Goal: Task Accomplishment & Management: Manage account settings

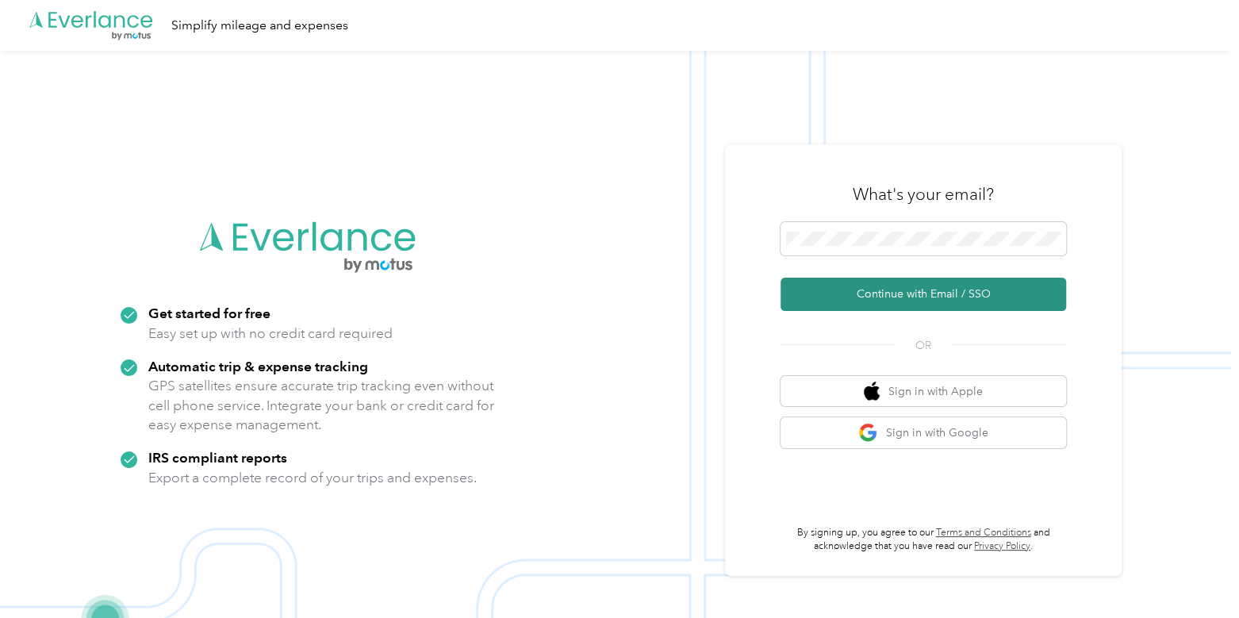
click at [823, 299] on button "Continue with Email / SSO" at bounding box center [922, 294] width 285 height 33
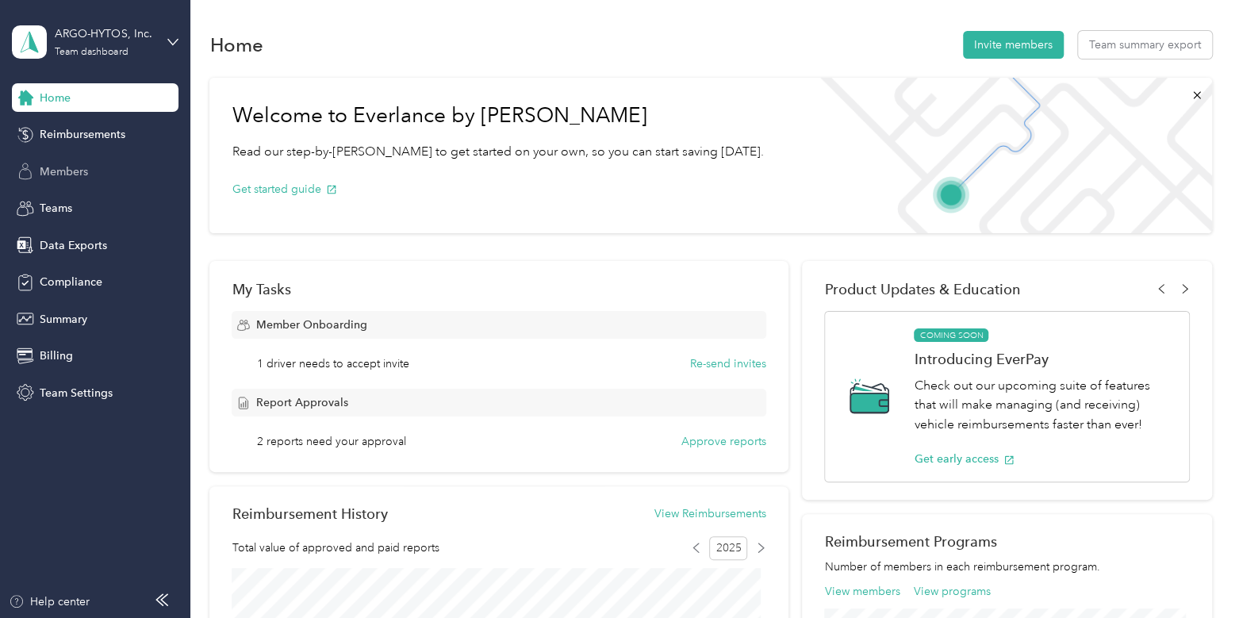
click at [82, 169] on span "Members" at bounding box center [64, 171] width 48 height 17
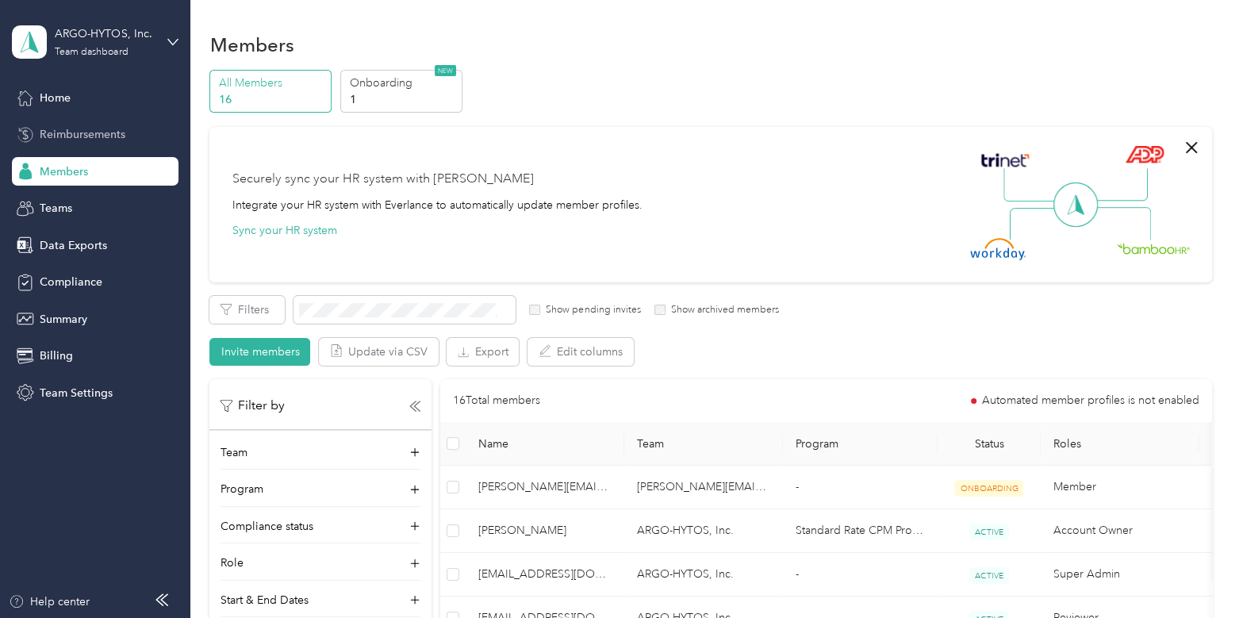
click at [71, 140] on span "Reimbursements" at bounding box center [83, 134] width 86 height 17
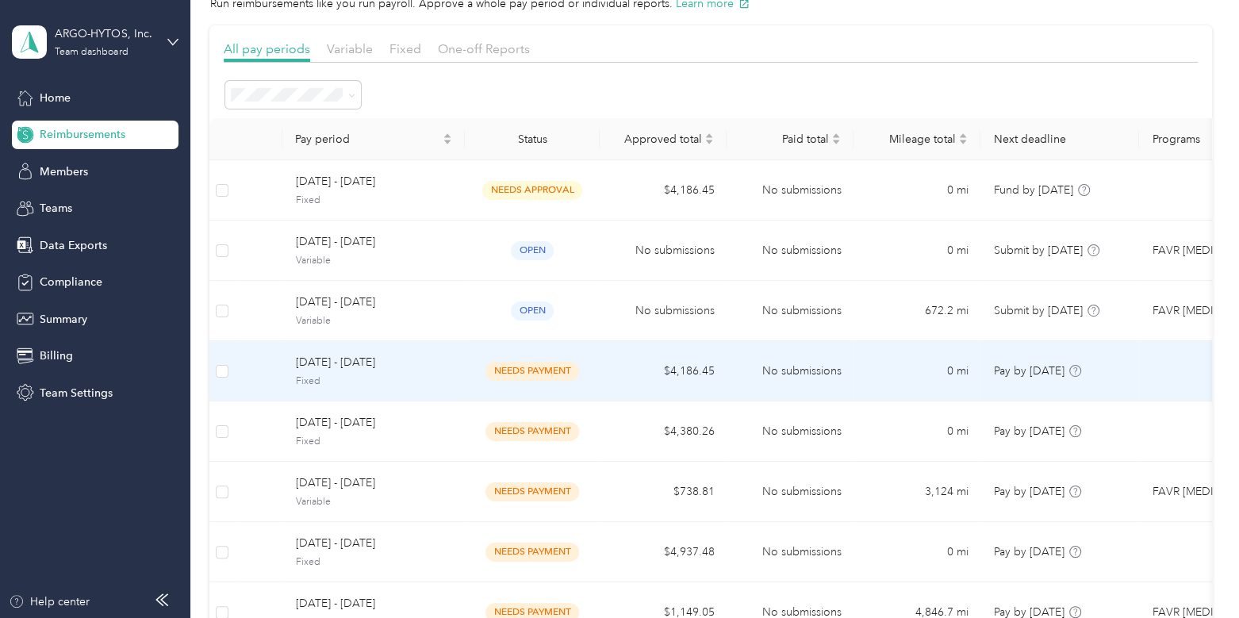
scroll to position [76, 0]
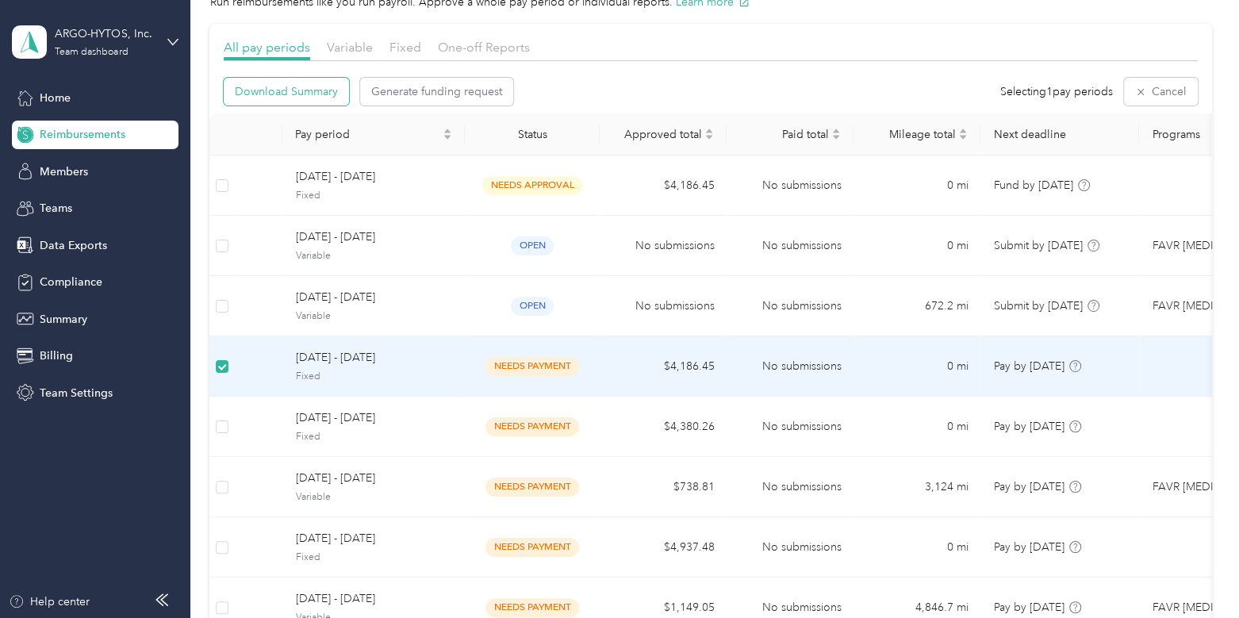
click at [303, 78] on button "Download Summary" at bounding box center [286, 92] width 125 height 28
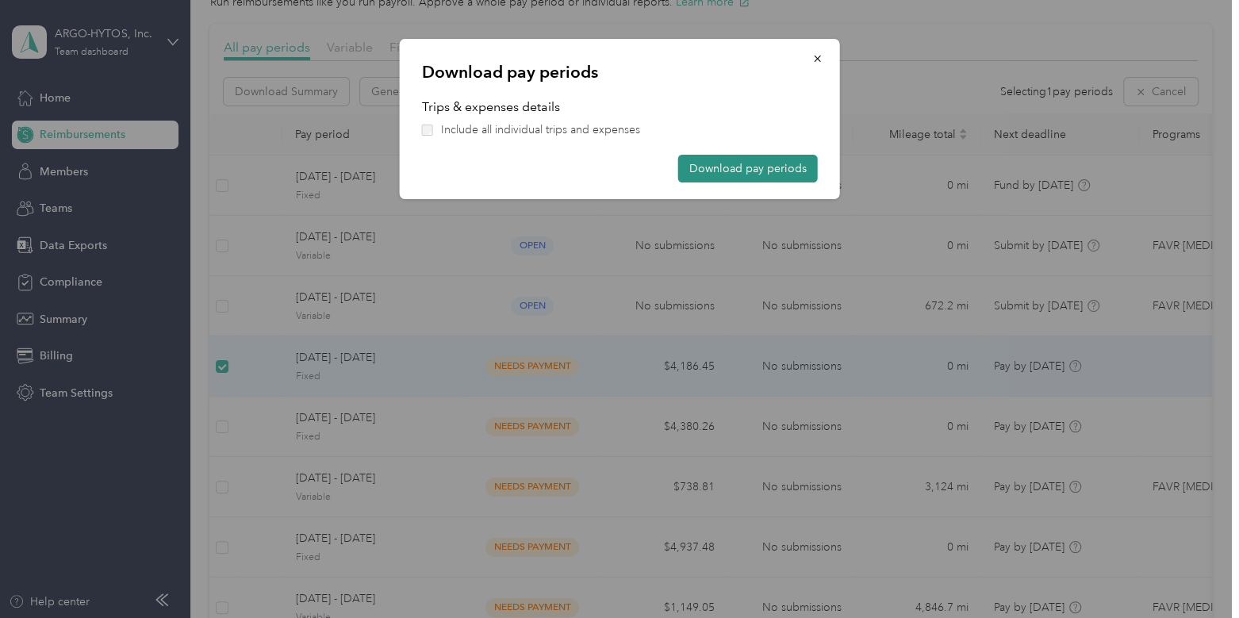
click at [740, 172] on button "Download pay periods" at bounding box center [748, 169] width 140 height 28
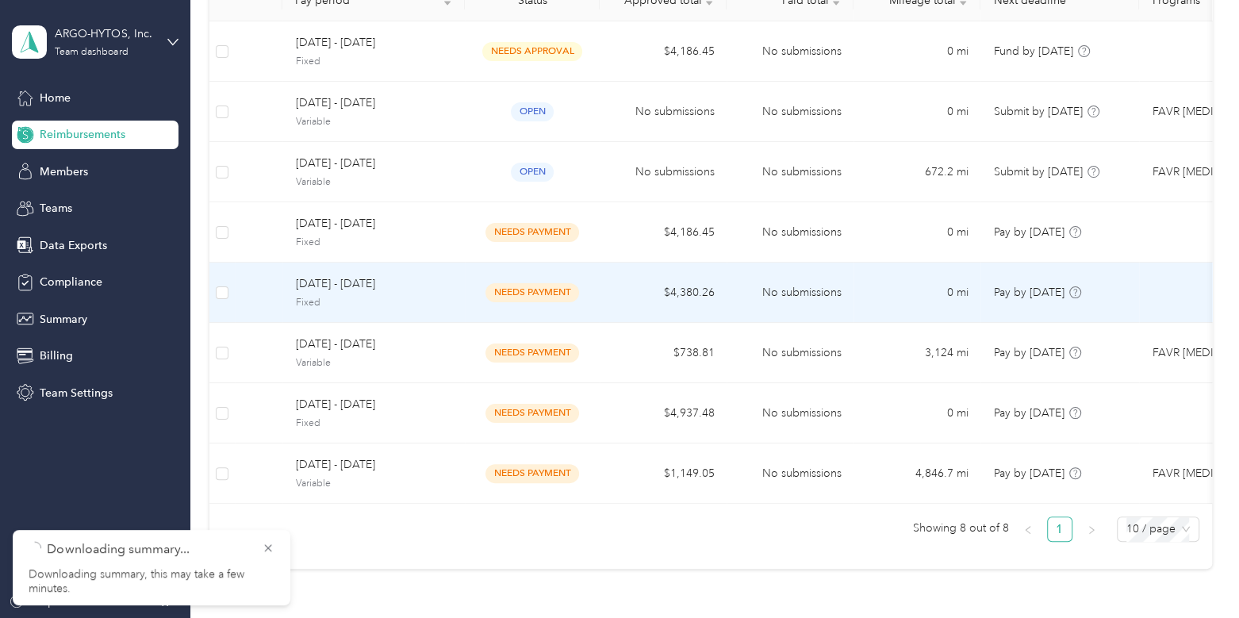
scroll to position [253, 0]
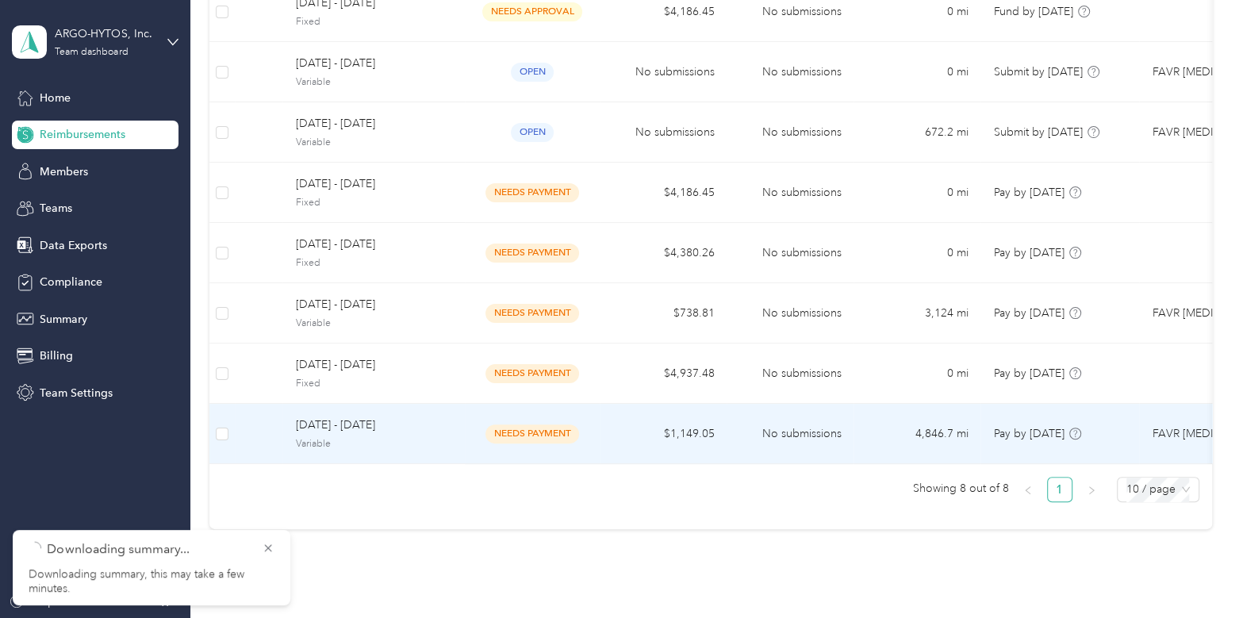
click at [457, 446] on td "[DATE] - [DATE] Variable" at bounding box center [373, 434] width 182 height 60
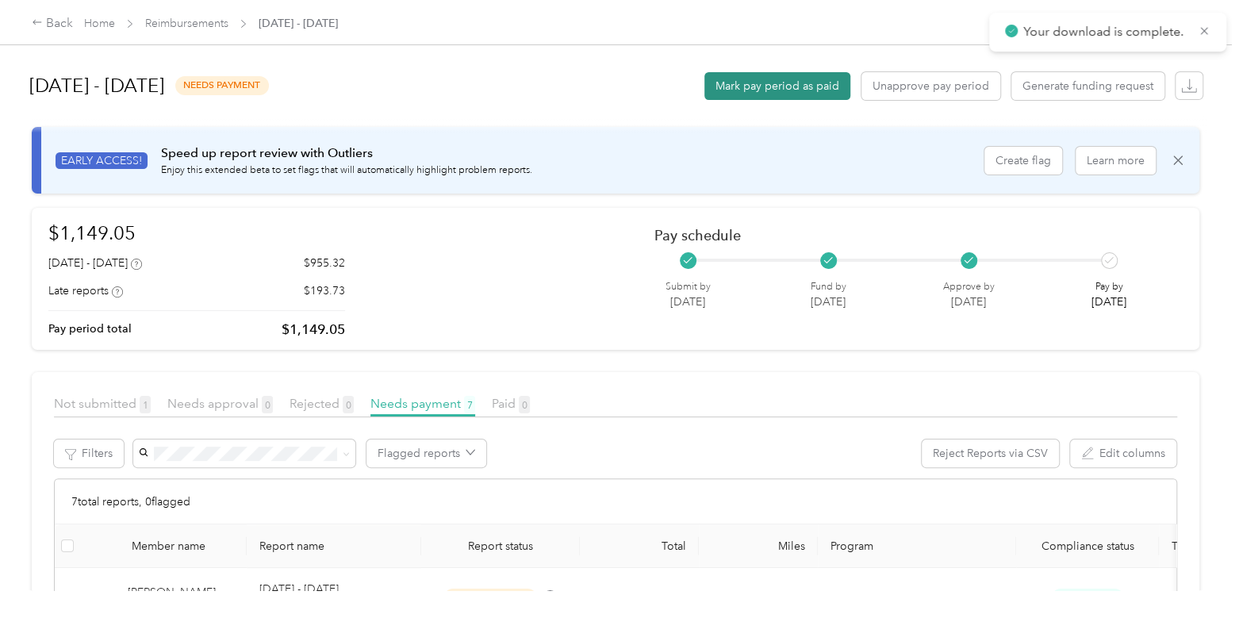
click at [767, 79] on button "Mark pay period as paid" at bounding box center [777, 86] width 146 height 28
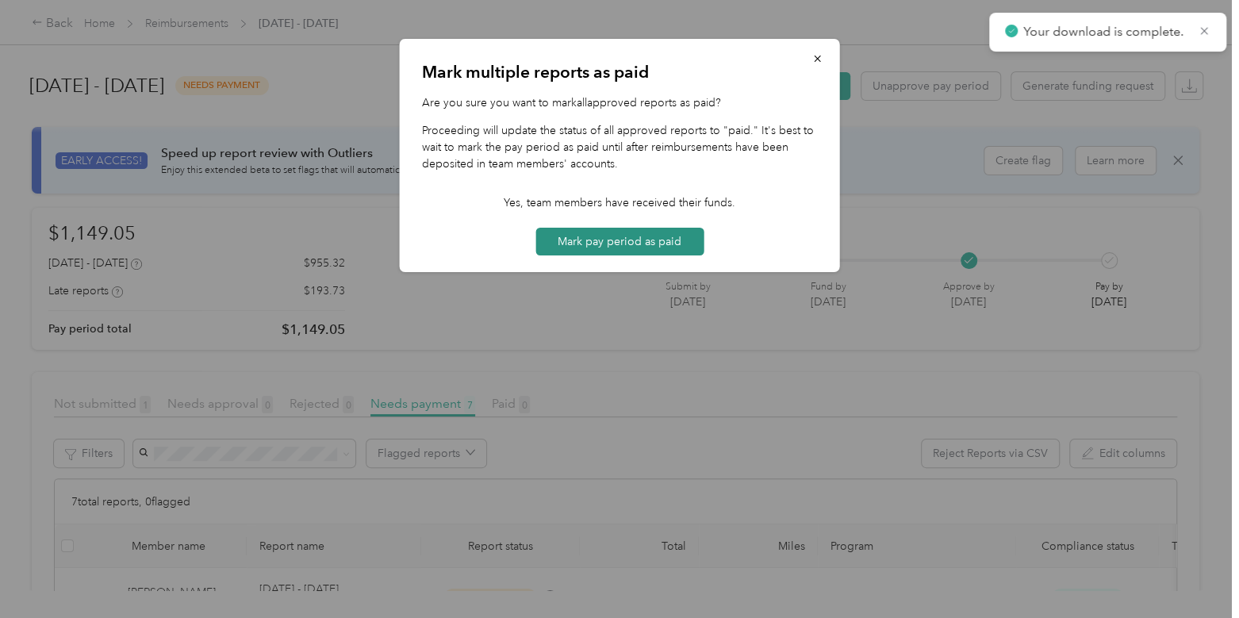
click at [630, 253] on button "Mark pay period as paid" at bounding box center [619, 242] width 168 height 28
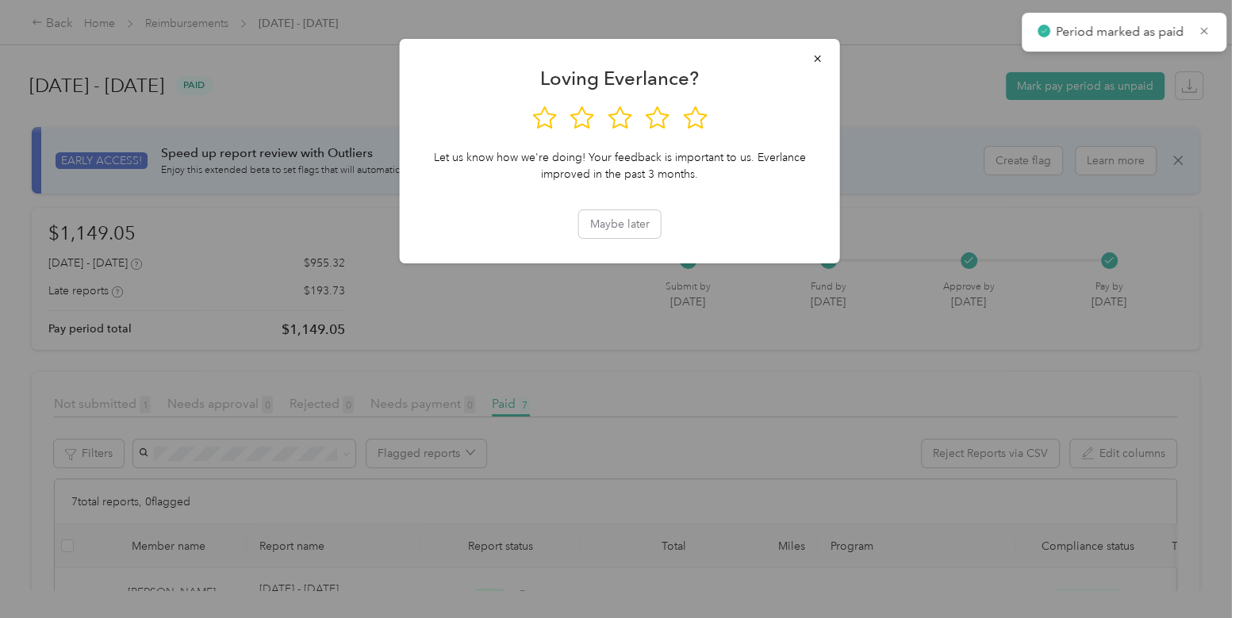
click at [224, 33] on div at bounding box center [619, 309] width 1239 height 618
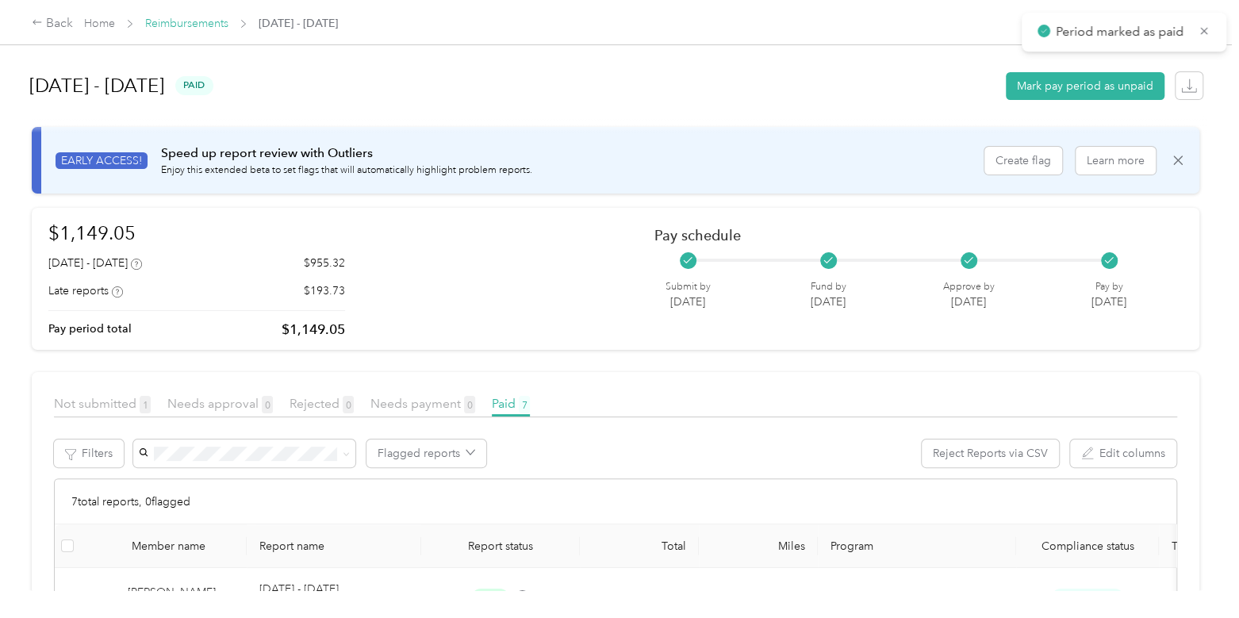
click at [204, 17] on link "Reimbursements" at bounding box center [186, 23] width 83 height 13
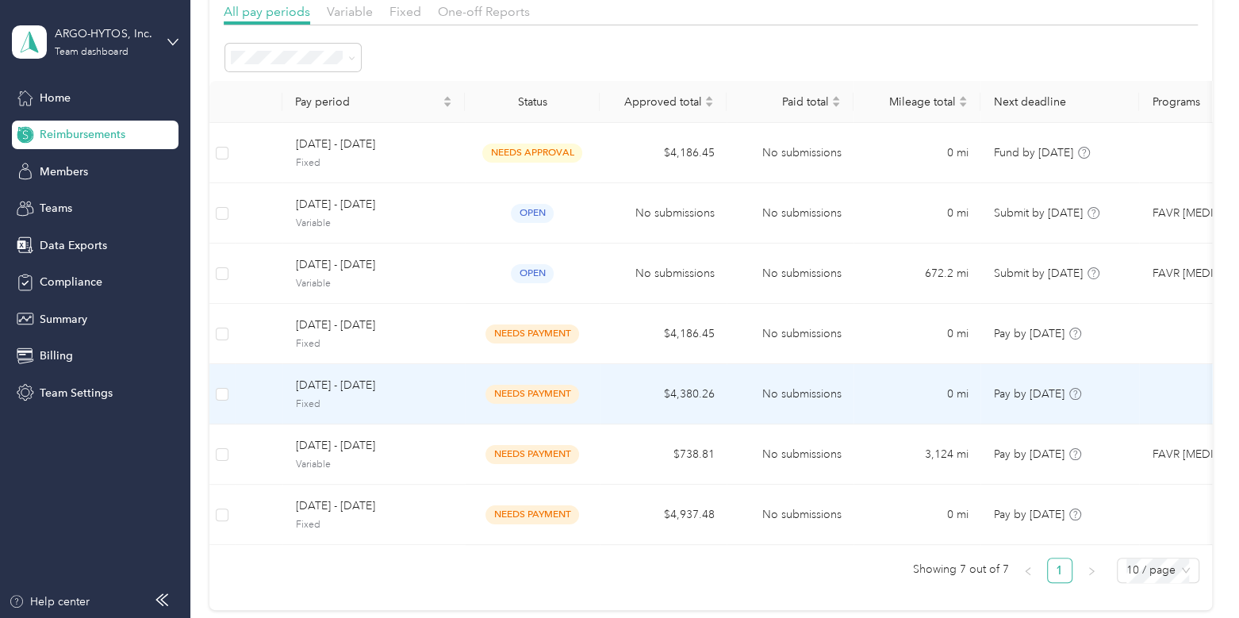
scroll to position [124, 0]
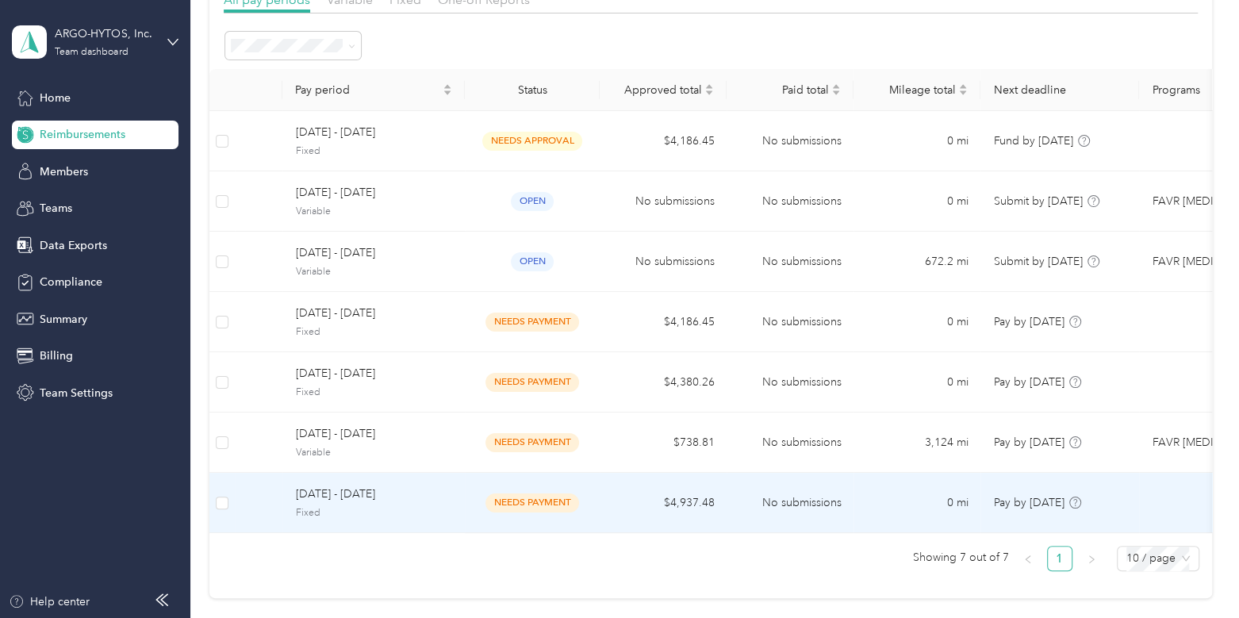
click at [435, 506] on span "Fixed" at bounding box center [373, 513] width 157 height 14
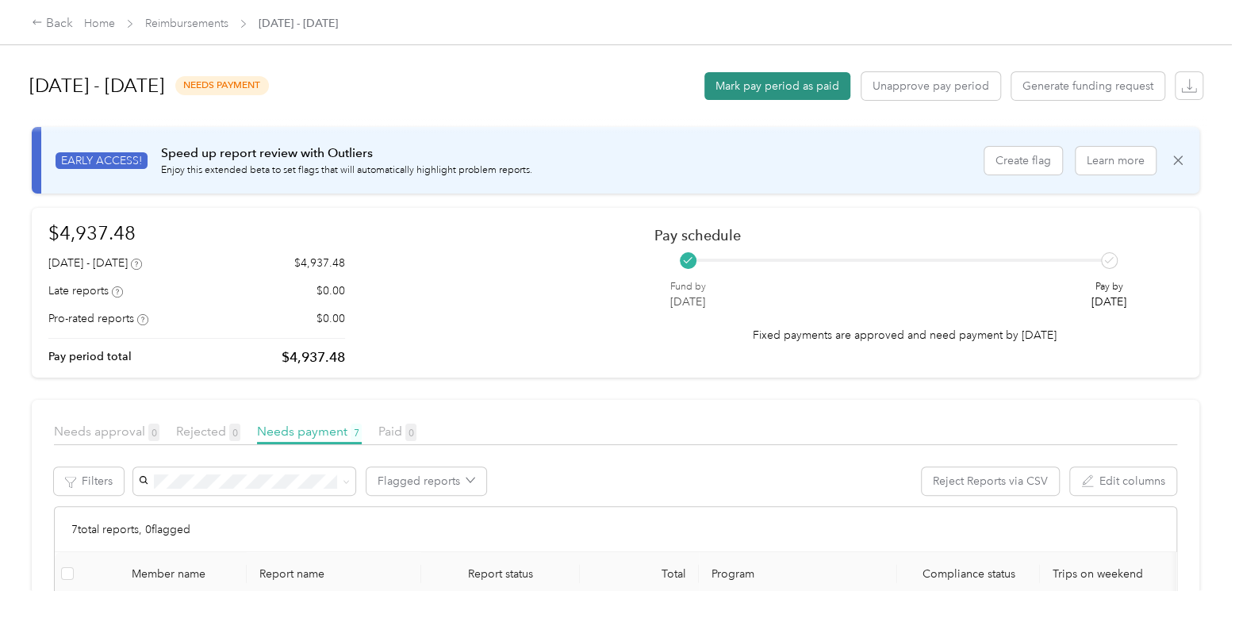
click at [730, 93] on button "Mark pay period as paid" at bounding box center [777, 86] width 146 height 28
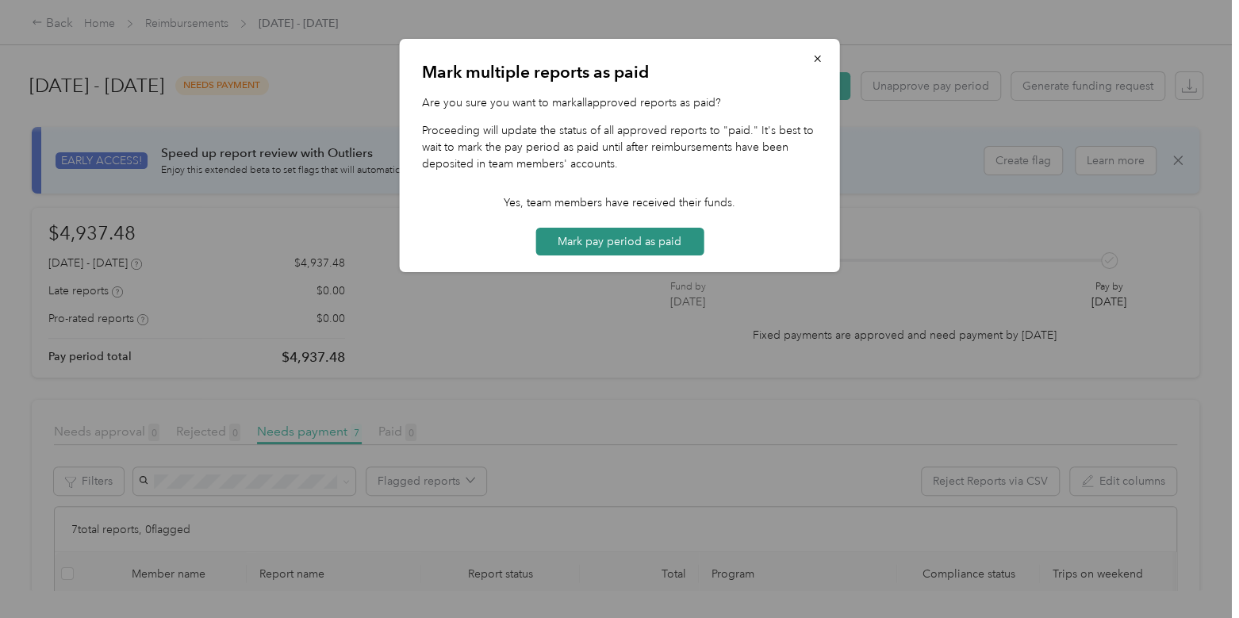
click at [617, 247] on button "Mark pay period as paid" at bounding box center [619, 242] width 168 height 28
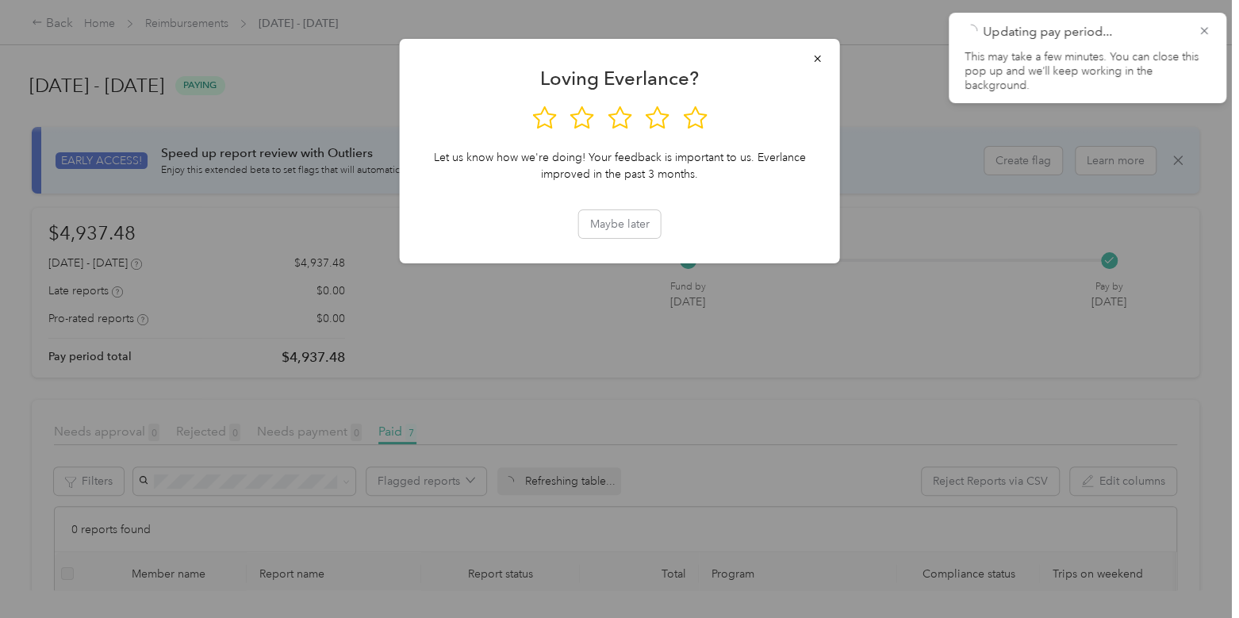
click at [296, 65] on div at bounding box center [619, 309] width 1239 height 618
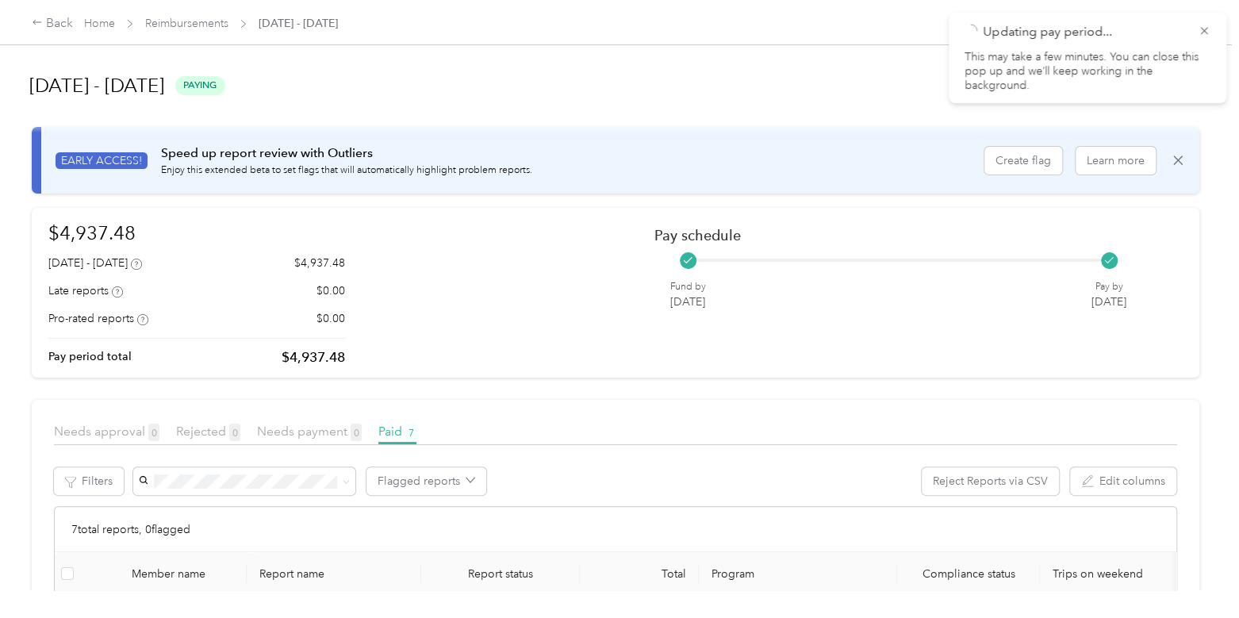
click at [194, 14] on div "Back Home Reimbursements [DATE] - [DATE]" at bounding box center [185, 23] width 306 height 19
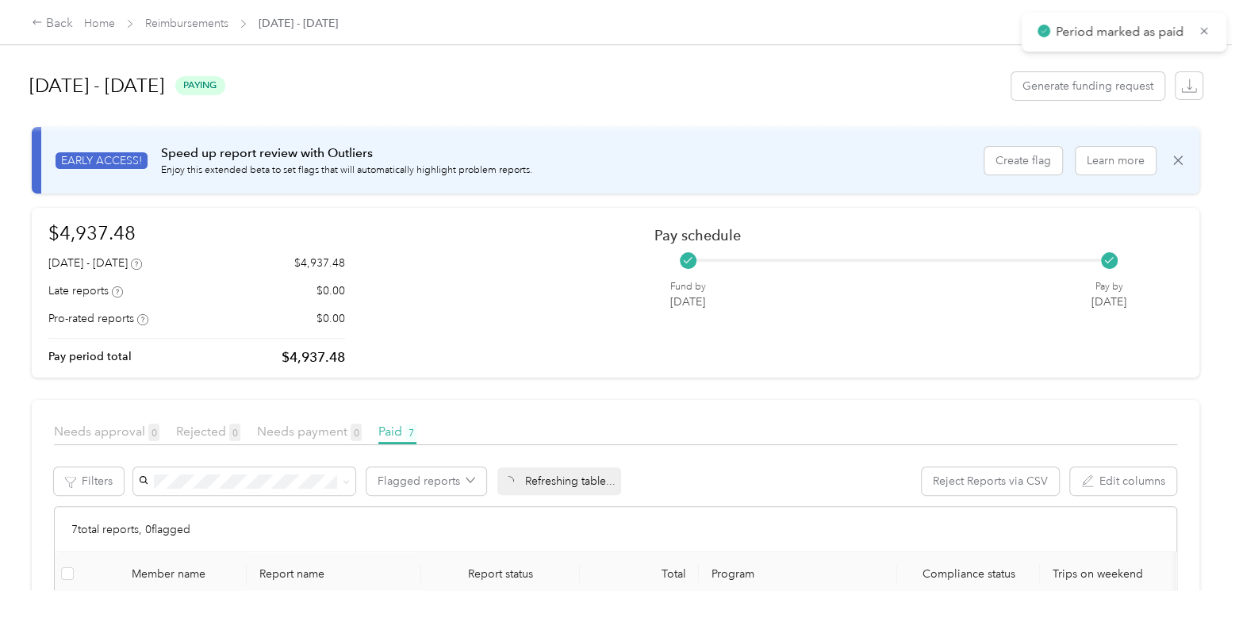
click at [202, 33] on div "Back Home Reimbursements [DATE] - [DATE]" at bounding box center [185, 23] width 306 height 19
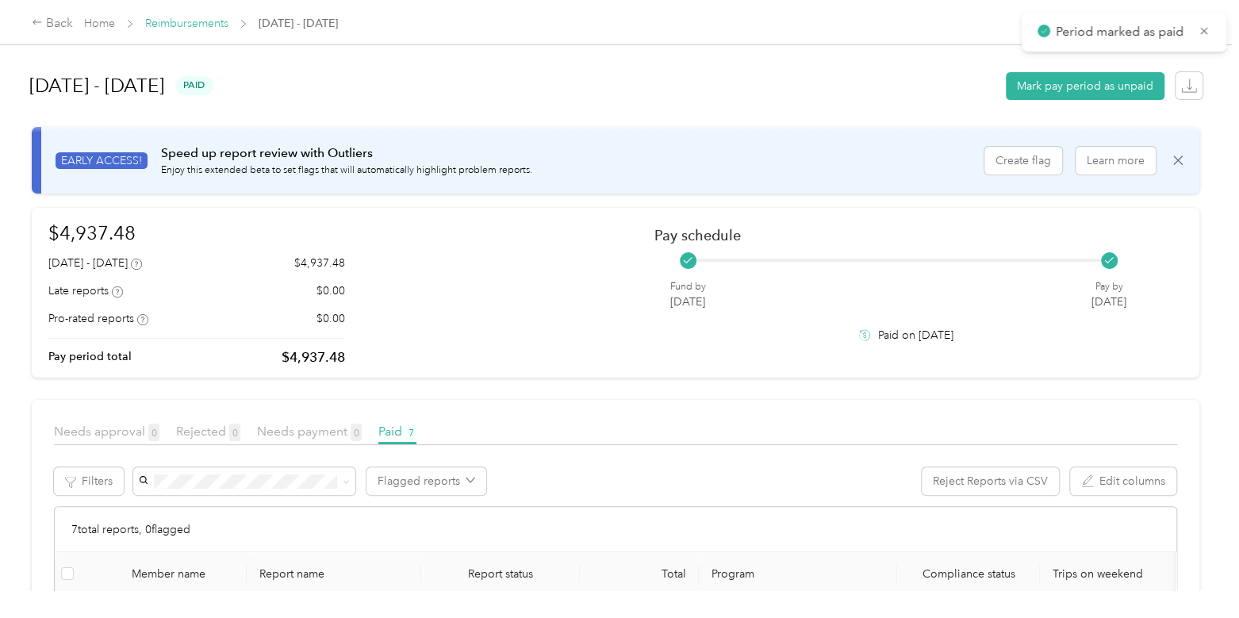
click at [202, 28] on link "Reimbursements" at bounding box center [186, 23] width 83 height 13
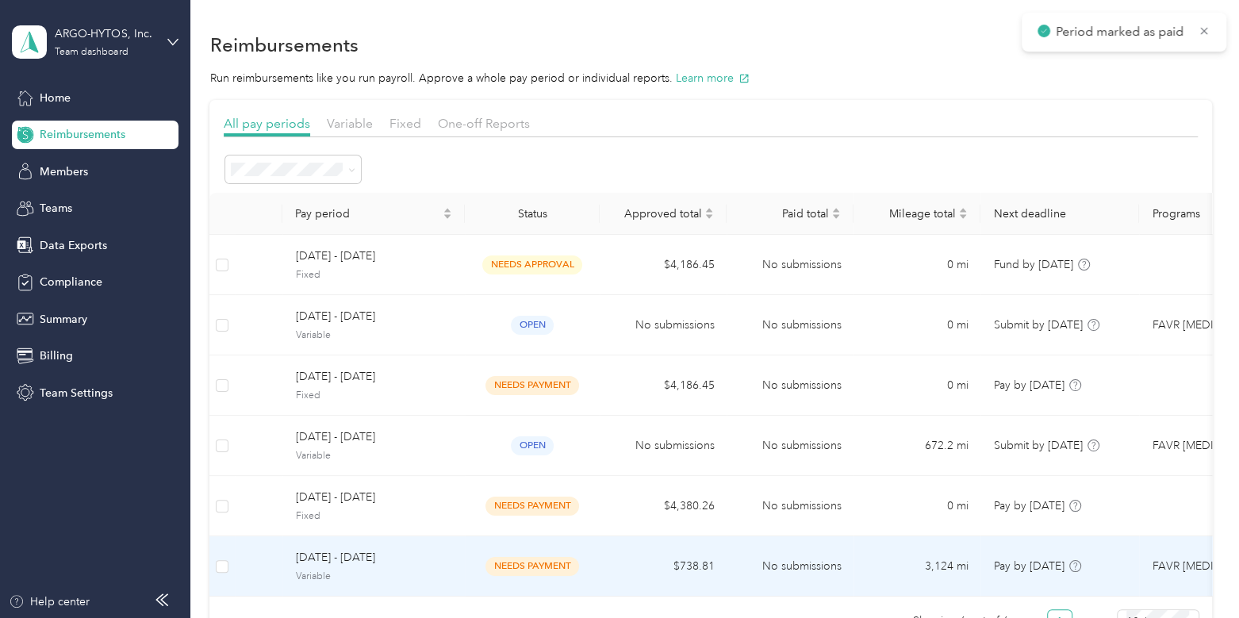
click at [389, 540] on td "[DATE] - [DATE] Variable" at bounding box center [373, 566] width 182 height 60
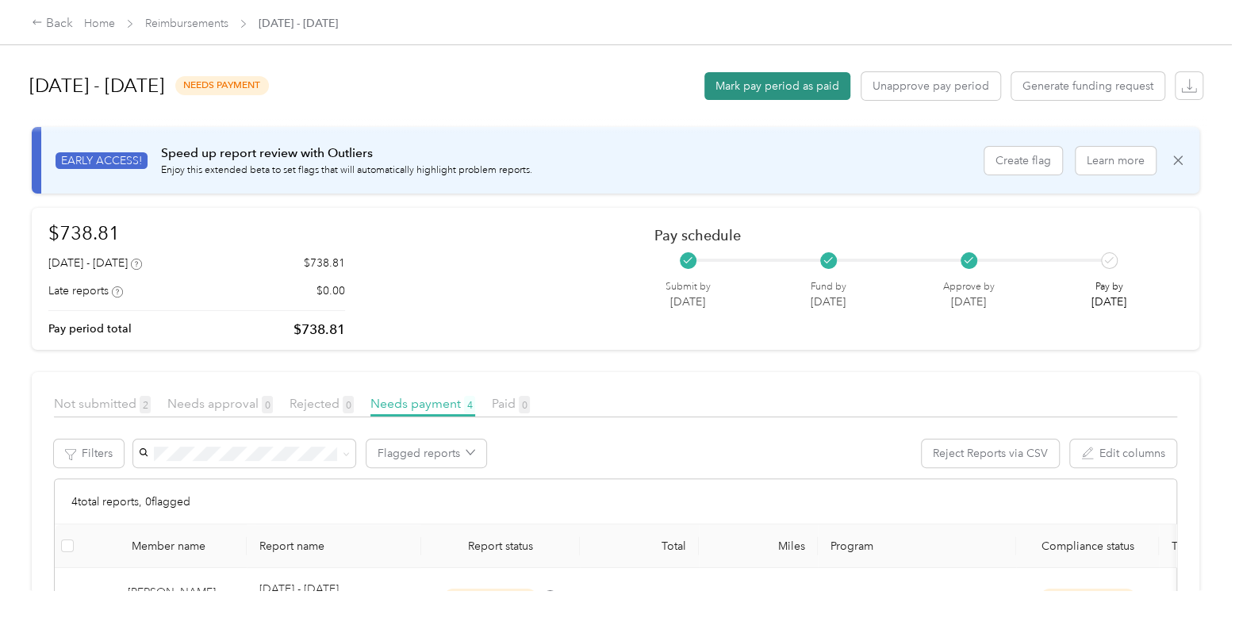
click at [735, 93] on button "Mark pay period as paid" at bounding box center [777, 86] width 146 height 28
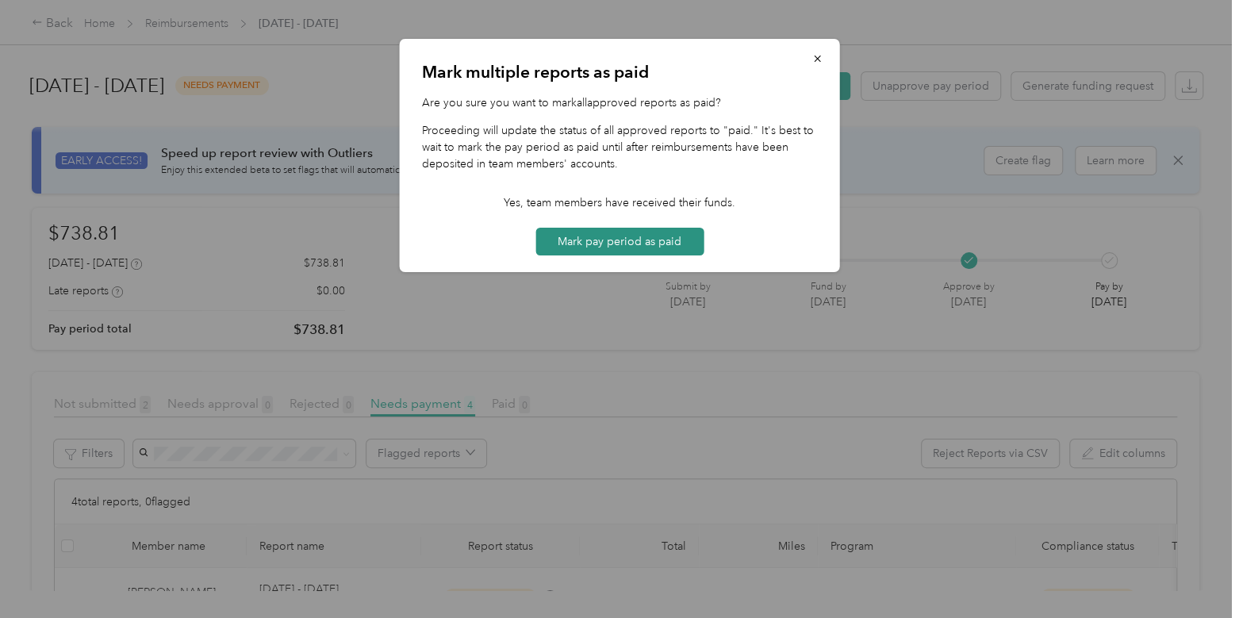
click at [565, 253] on button "Mark pay period as paid" at bounding box center [619, 242] width 168 height 28
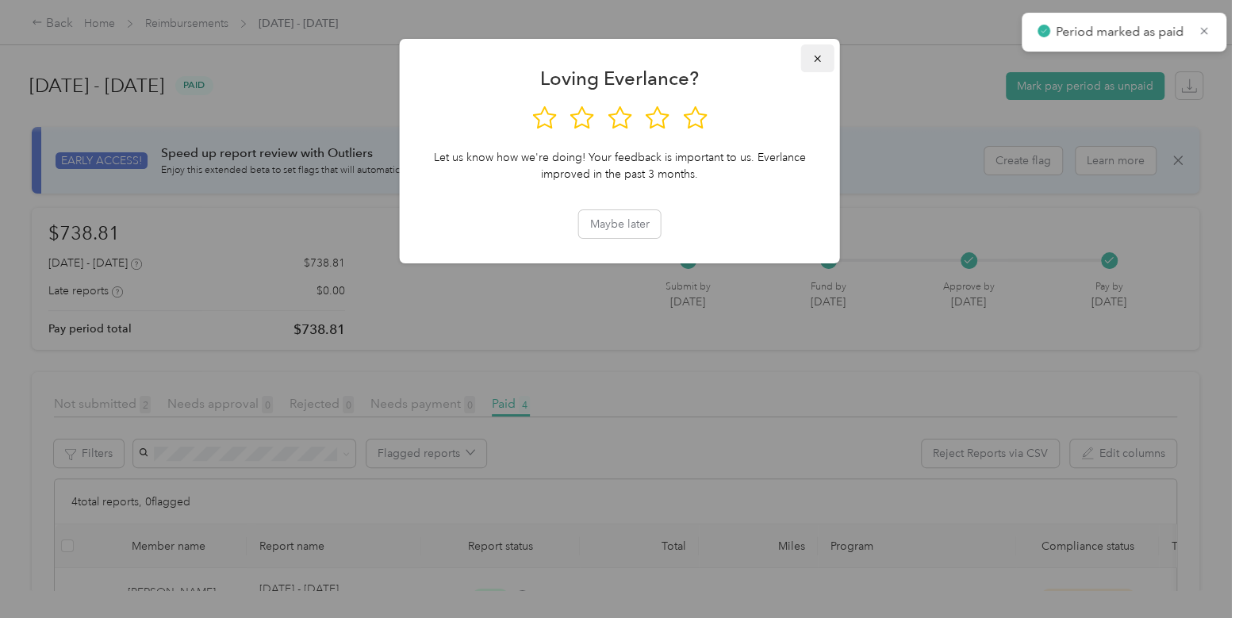
click at [813, 61] on icon "button" at bounding box center [817, 58] width 11 height 11
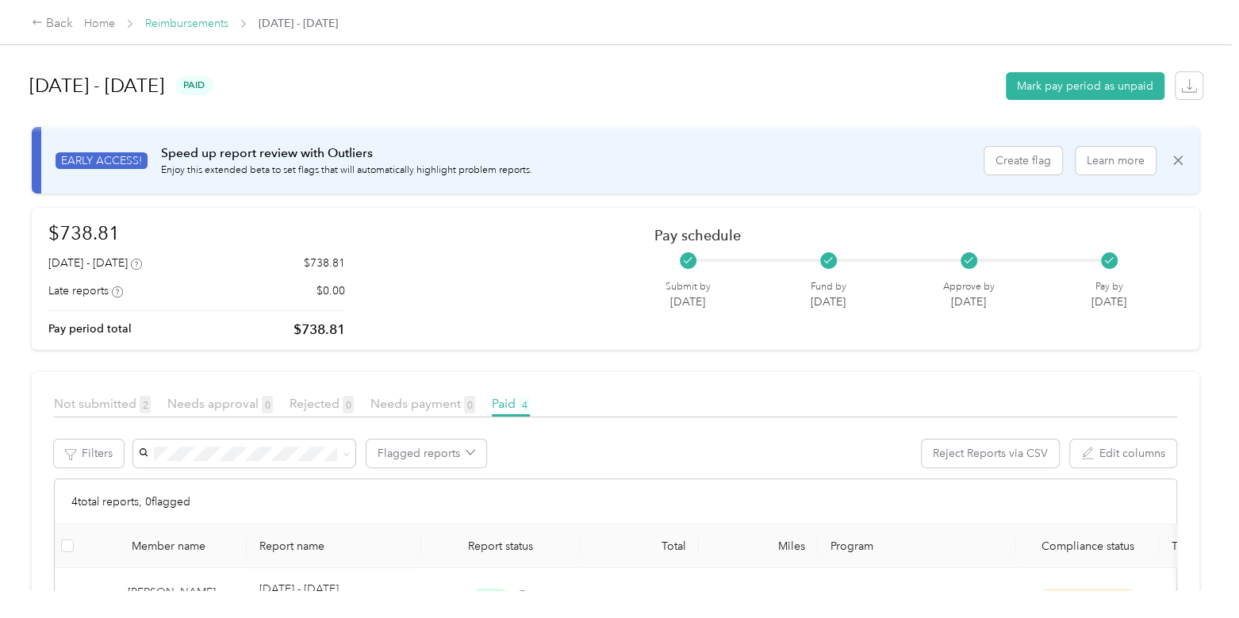
click at [194, 24] on link "Reimbursements" at bounding box center [186, 23] width 83 height 13
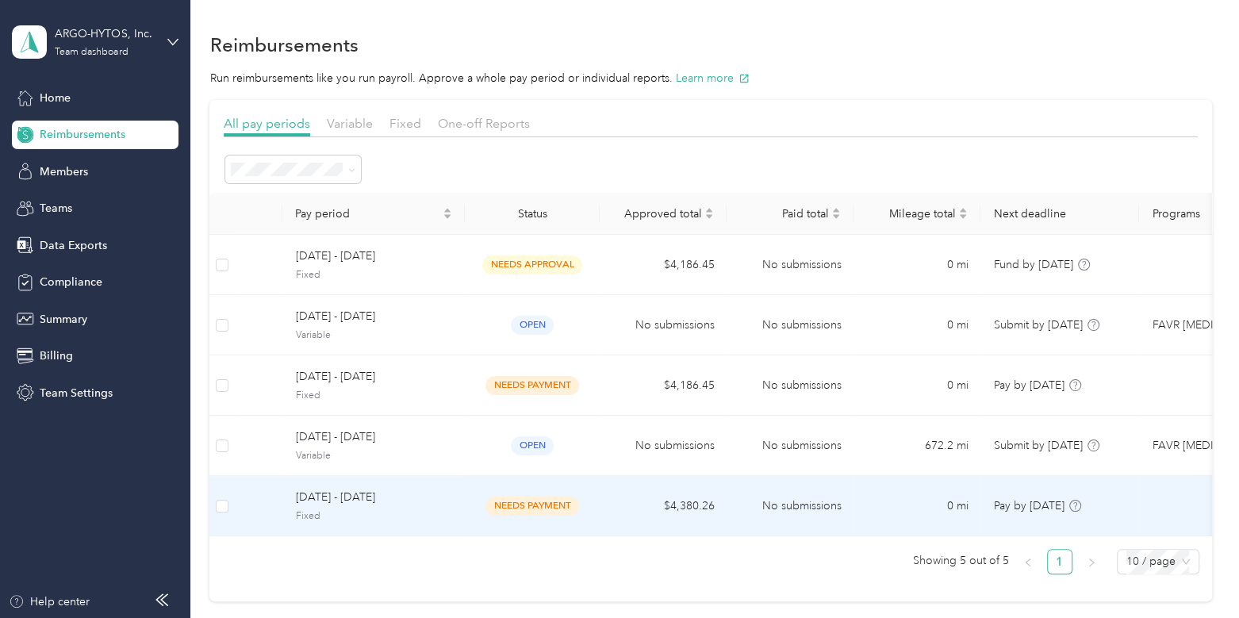
click at [393, 492] on span "[DATE] - [DATE]" at bounding box center [373, 496] width 157 height 17
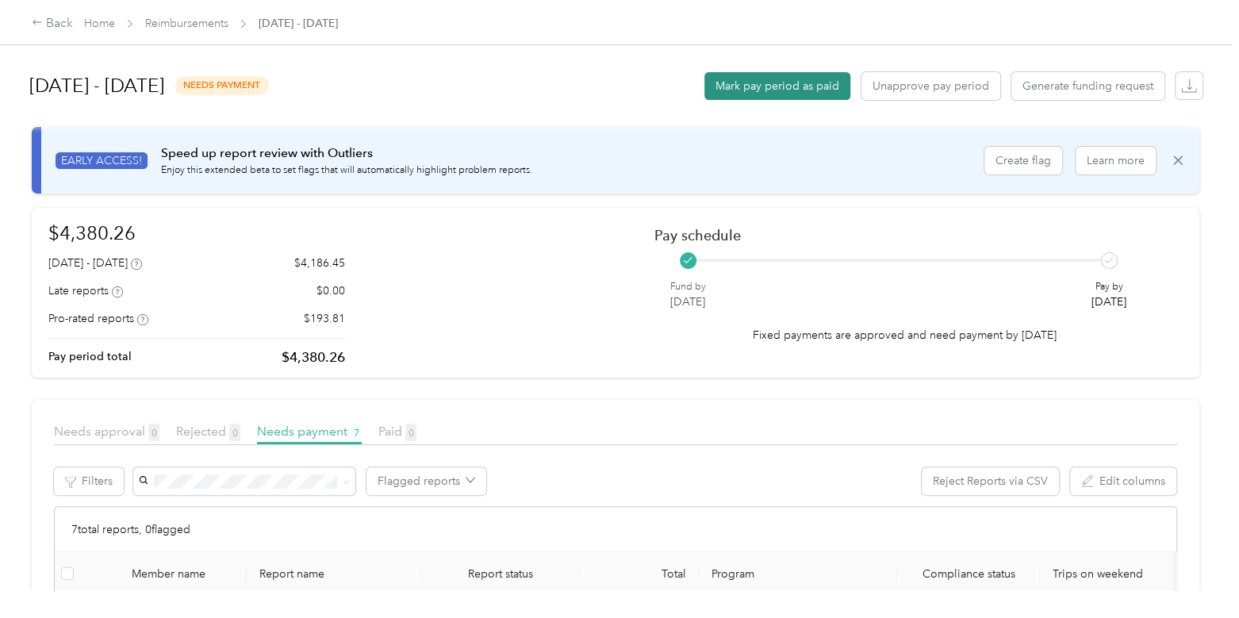
click at [739, 96] on button "Mark pay period as paid" at bounding box center [777, 86] width 146 height 28
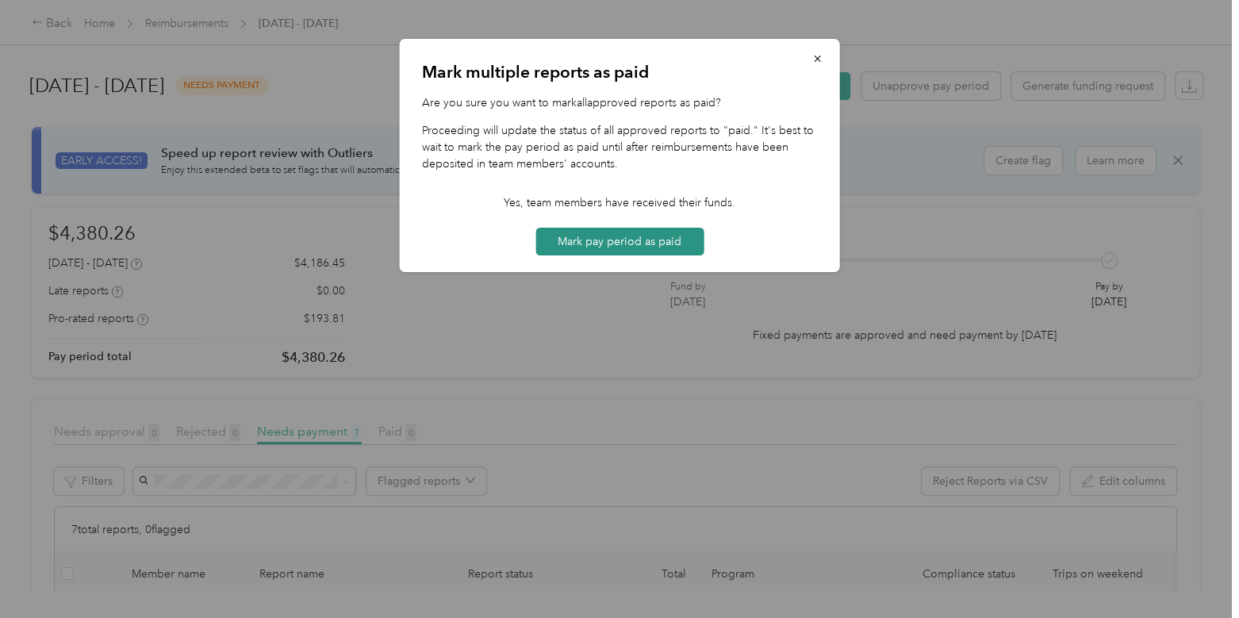
click at [656, 249] on button "Mark pay period as paid" at bounding box center [619, 242] width 168 height 28
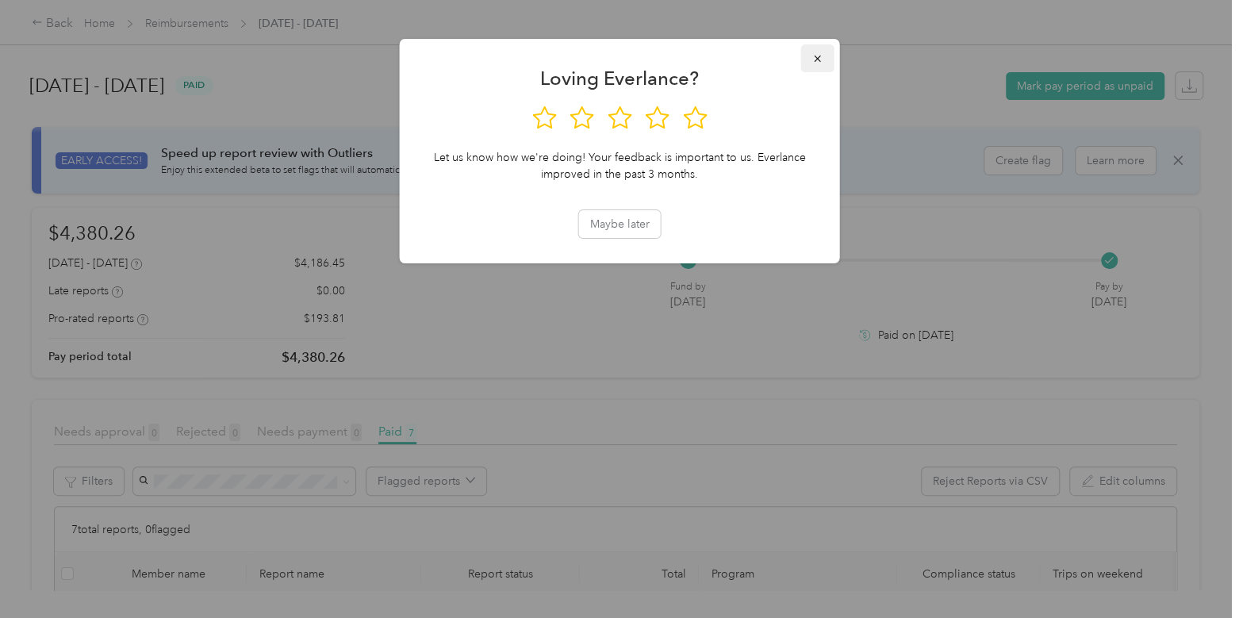
click at [821, 54] on icon "button" at bounding box center [817, 58] width 11 height 11
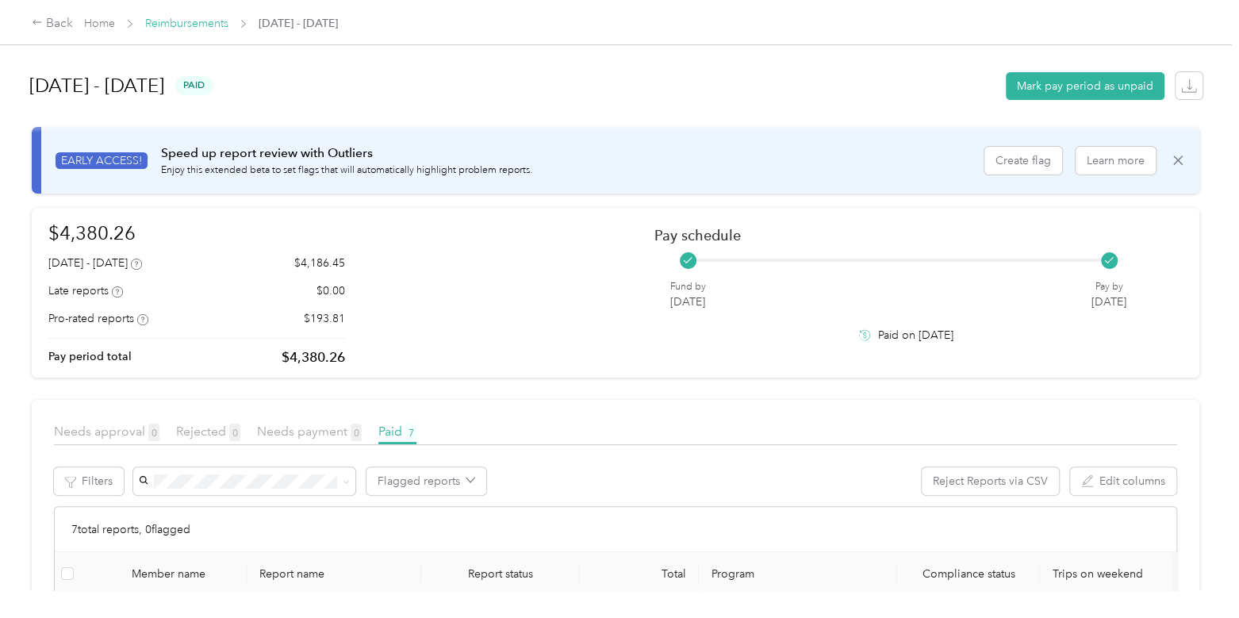
click at [195, 21] on link "Reimbursements" at bounding box center [186, 23] width 83 height 13
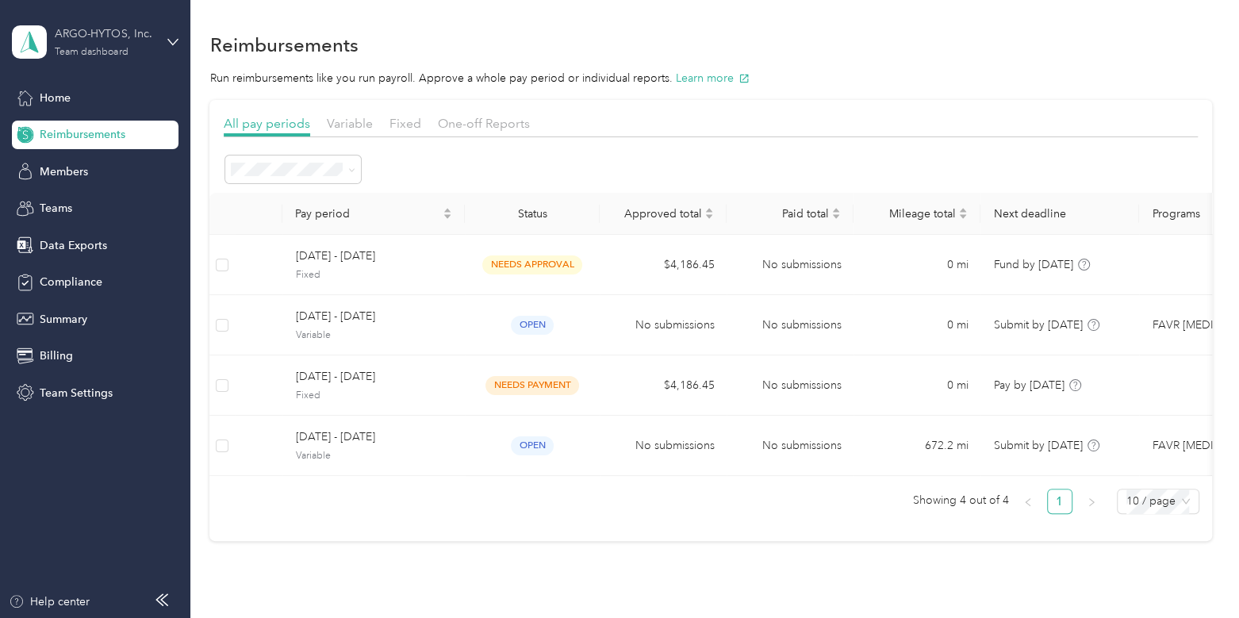
click at [125, 28] on div "ARGO-HYTOS, Inc." at bounding box center [104, 33] width 99 height 17
click at [99, 201] on div "Log out" at bounding box center [179, 199] width 312 height 28
